Goal: Information Seeking & Learning: Compare options

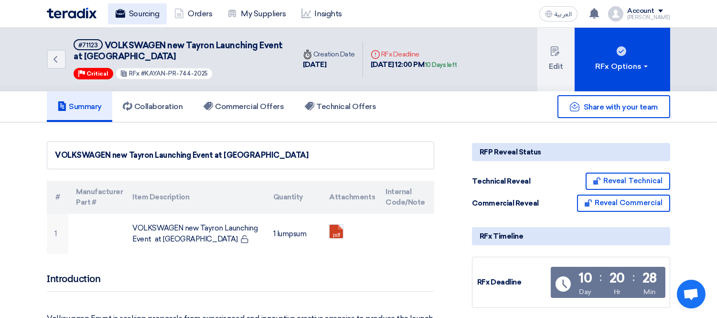
click at [142, 15] on link "Sourcing" at bounding box center [137, 13] width 59 height 21
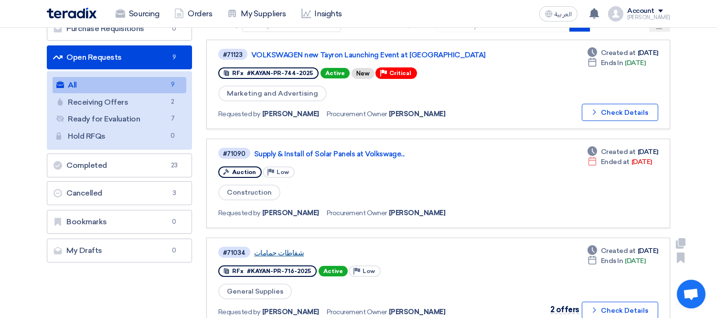
scroll to position [106, 0]
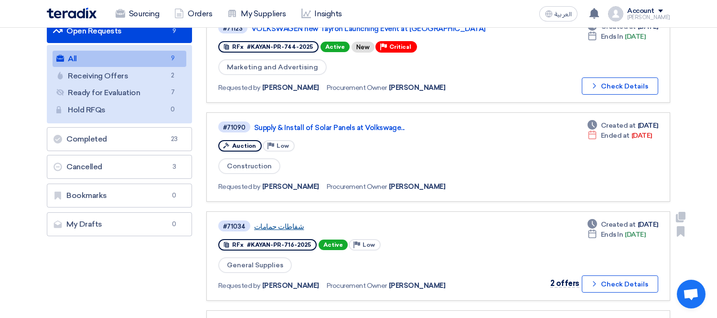
click at [280, 222] on link "شفاطات حمامات" at bounding box center [373, 226] width 239 height 9
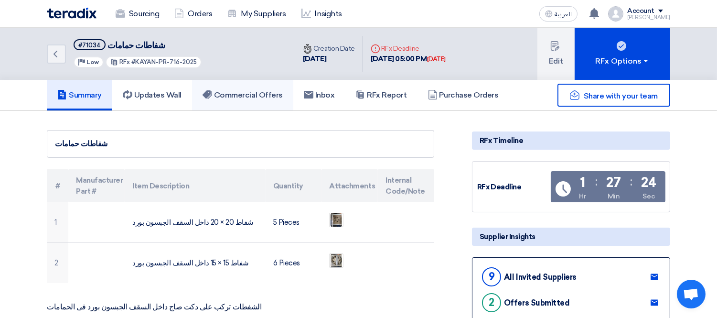
click at [273, 97] on h5 "Commercial Offers" at bounding box center [243, 95] width 80 height 10
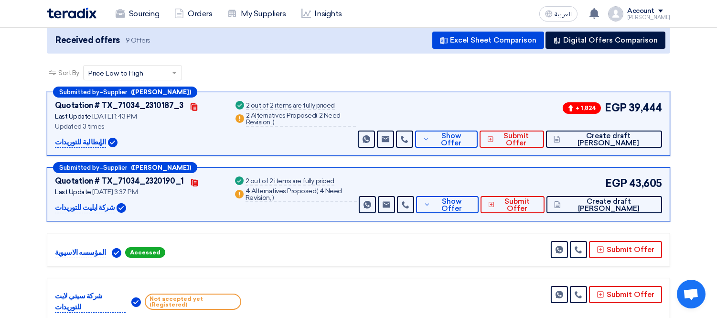
scroll to position [106, 0]
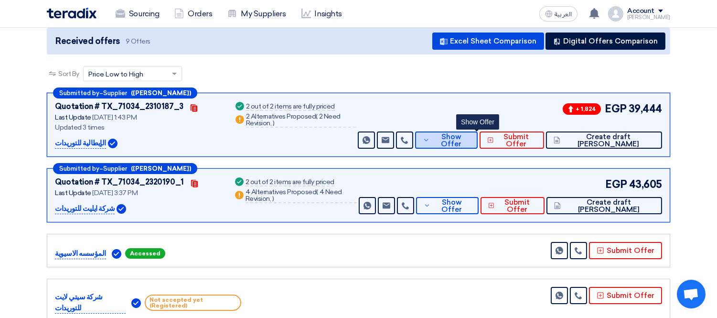
click at [470, 138] on span "Show Offer" at bounding box center [451, 140] width 38 height 14
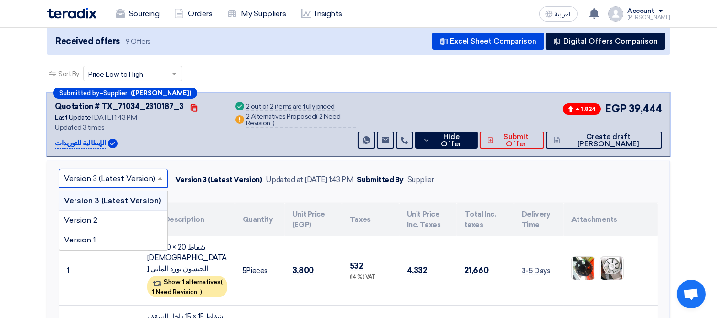
click at [134, 178] on input "text" at bounding box center [108, 180] width 89 height 16
click at [126, 212] on div "Version 2" at bounding box center [113, 221] width 108 height 20
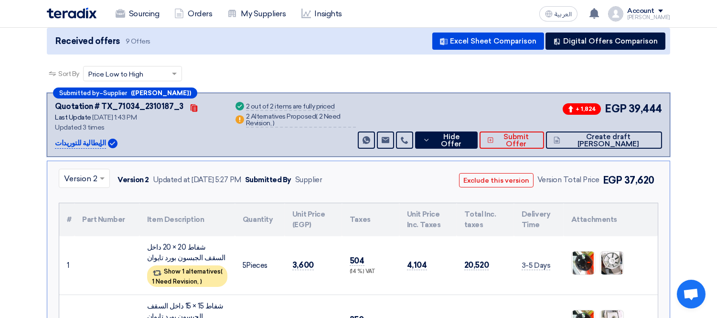
click at [99, 173] on span at bounding box center [103, 177] width 12 height 11
click at [99, 196] on span "Version 3 (Latest Version)" at bounding box center [109, 200] width 91 height 9
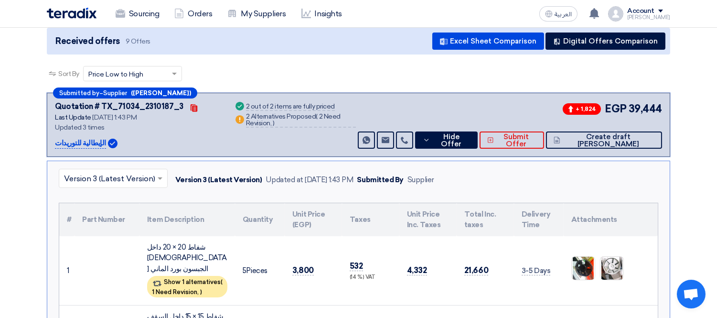
click at [101, 180] on input "text" at bounding box center [108, 180] width 89 height 16
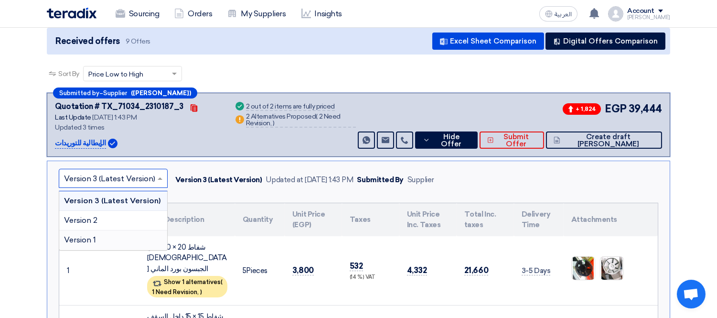
click at [108, 237] on div "Version 1" at bounding box center [113, 239] width 108 height 19
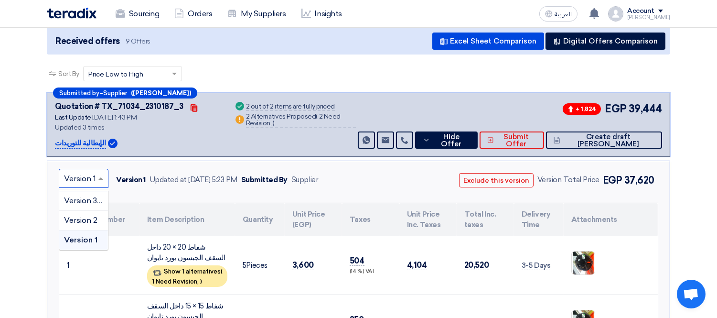
click at [100, 173] on span at bounding box center [102, 177] width 12 height 11
click at [101, 213] on div "Version 2" at bounding box center [83, 221] width 49 height 20
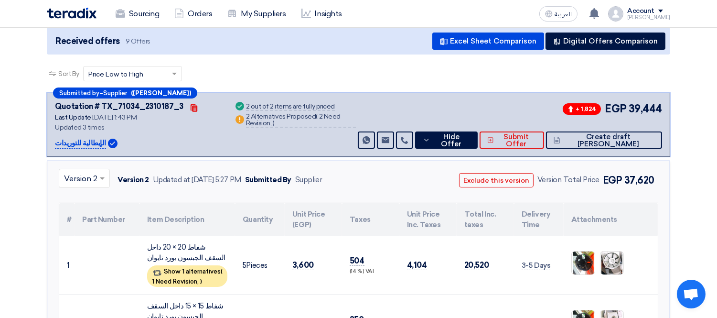
click at [104, 172] on span at bounding box center [103, 177] width 12 height 11
click at [97, 199] on span "Version 3 (Latest Version)" at bounding box center [109, 200] width 91 height 9
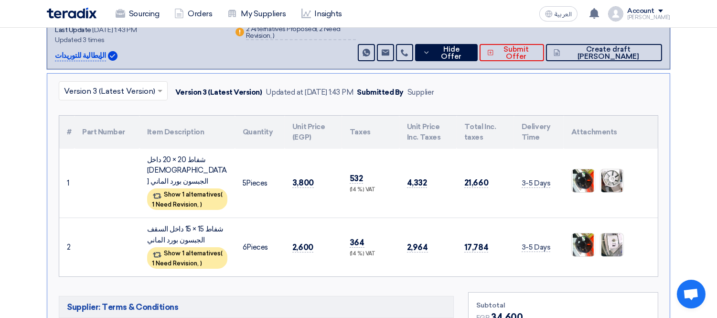
scroll to position [212, 0]
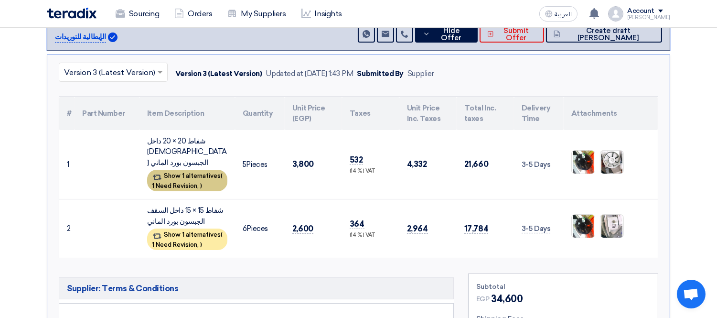
click at [189, 170] on div "Show 1 alternatives ( 1 Need Revision, )" at bounding box center [187, 181] width 80 height 22
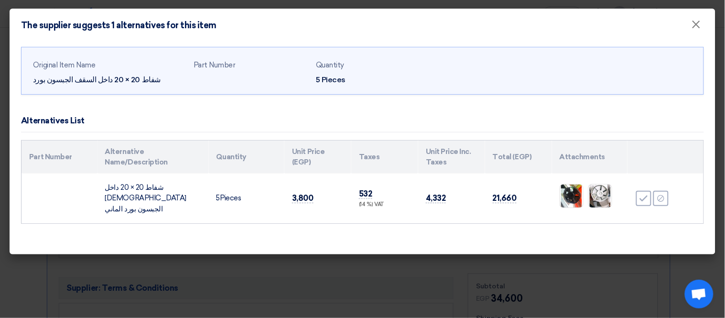
click at [53, 264] on modal-container "The supplier suggests 1 alternatives for this item × Original Item Name شفاط 20…" at bounding box center [362, 159] width 725 height 318
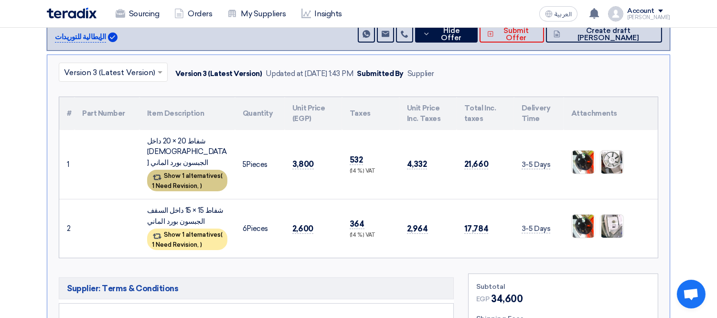
click at [194, 170] on div "Show 1 alternatives ( 1 Need Revision, )" at bounding box center [187, 181] width 80 height 22
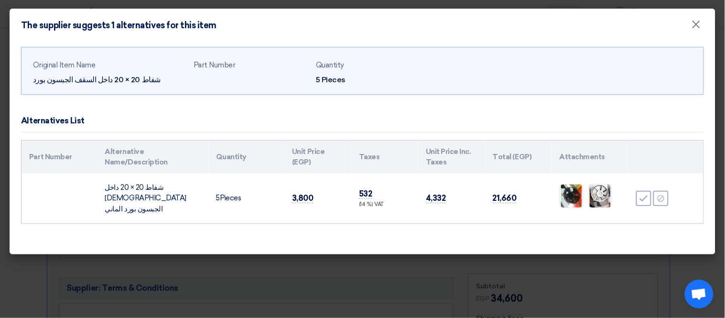
click at [75, 259] on modal-container "The supplier suggests 1 alternatives for this item × Original Item Name شفاط 20…" at bounding box center [362, 159] width 725 height 318
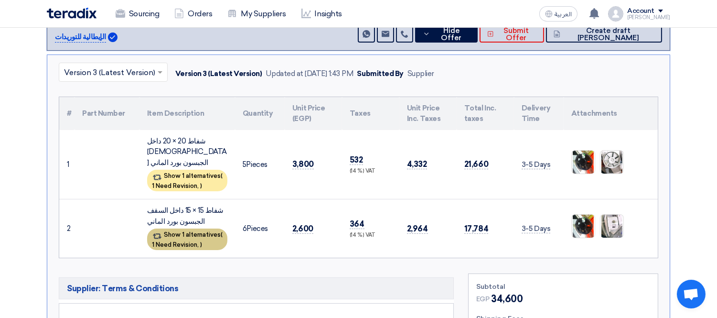
click at [165, 228] on div "Show 1 alternatives ( 1 Need Revision, )" at bounding box center [187, 239] width 80 height 22
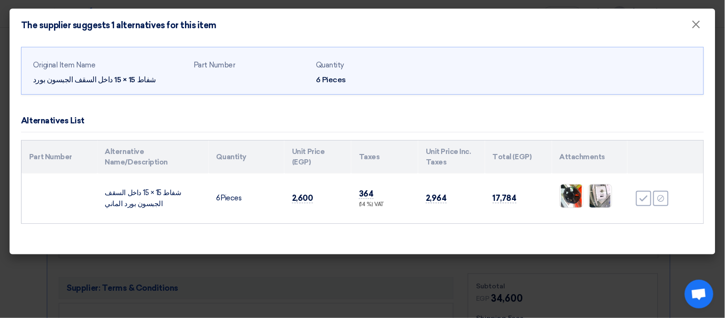
click at [73, 268] on modal-container "The supplier suggests 1 alternatives for this item × Original Item Name شفاط 15…" at bounding box center [362, 159] width 725 height 318
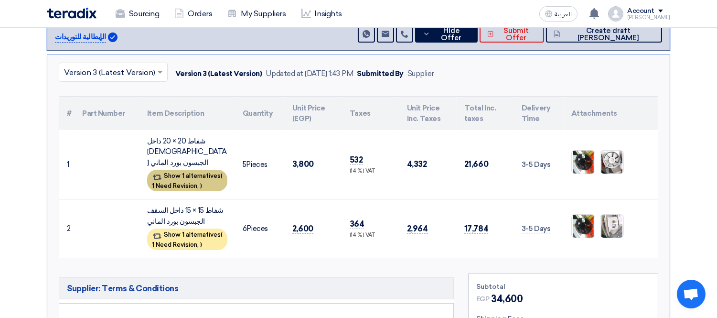
click at [207, 170] on div "Show 1 alternatives ( 1 Need Revision, )" at bounding box center [187, 181] width 80 height 22
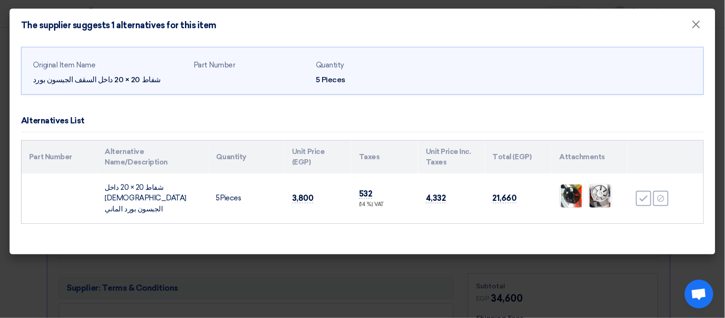
click at [79, 270] on modal-container "The supplier suggests 1 alternatives for this item × Original Item Name شفاط 20…" at bounding box center [362, 159] width 725 height 318
